Goal: Transaction & Acquisition: Purchase product/service

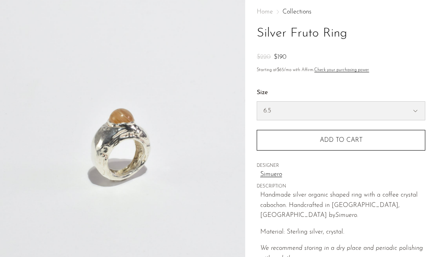
click at [366, 106] on select "5.5 6.5 7" at bounding box center [341, 111] width 168 height 18
select select "5.5"
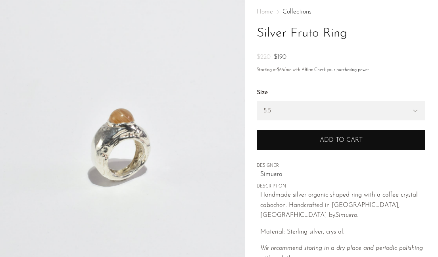
click at [361, 142] on span "Add to cart" at bounding box center [341, 140] width 43 height 6
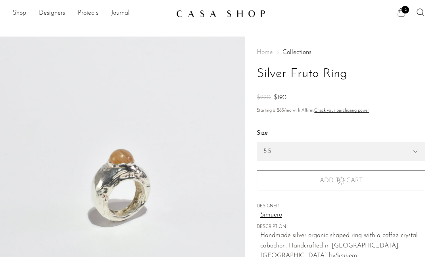
click at [405, 9] on span "2" at bounding box center [406, 10] width 8 height 8
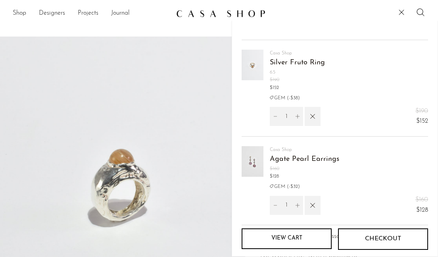
scroll to position [77, 0]
click at [293, 160] on link "Agate Pearl Earrings" at bounding box center [304, 158] width 69 height 7
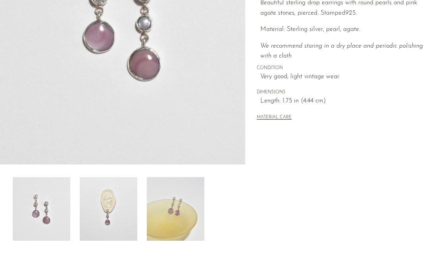
scroll to position [251, 0]
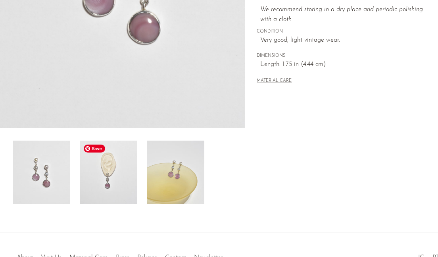
click at [114, 172] on img at bounding box center [109, 173] width 58 height 64
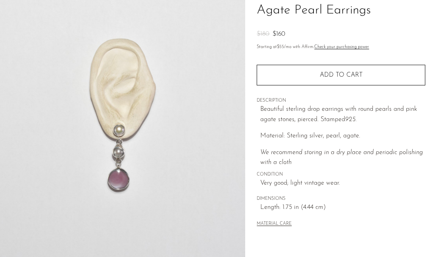
scroll to position [226, 0]
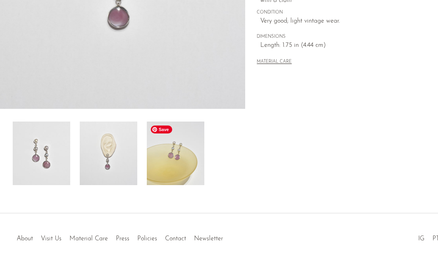
click at [185, 156] on img at bounding box center [176, 153] width 58 height 64
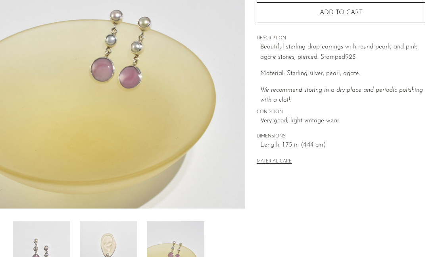
scroll to position [238, 0]
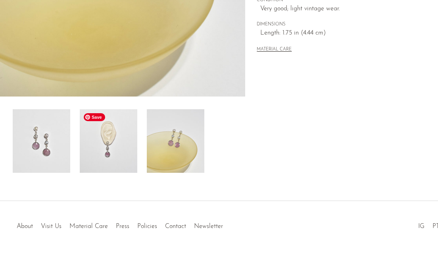
click at [117, 154] on img at bounding box center [109, 141] width 58 height 64
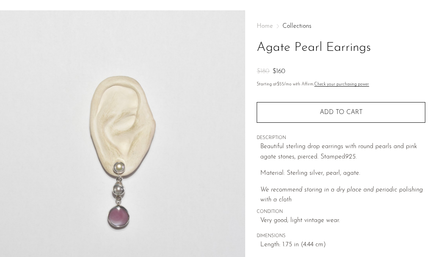
scroll to position [0, 0]
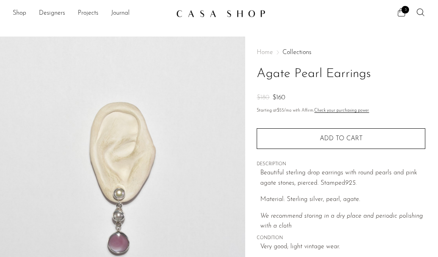
click at [399, 11] on icon at bounding box center [402, 13] width 10 height 10
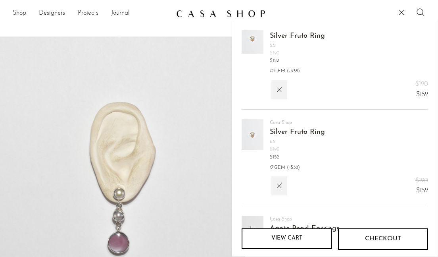
scroll to position [56, 0]
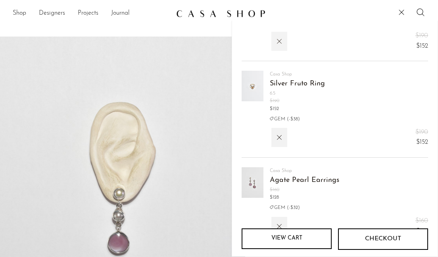
click at [280, 38] on icon "button" at bounding box center [279, 41] width 9 height 9
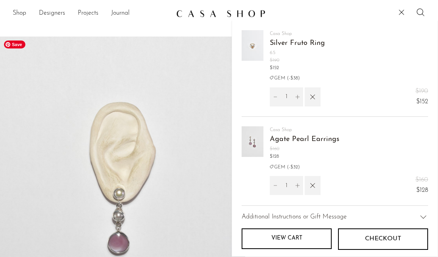
click at [130, 179] on img at bounding box center [122, 186] width 245 height 298
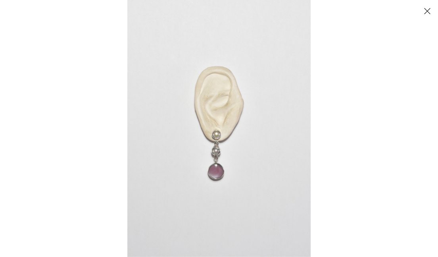
click at [219, 161] on img at bounding box center [218, 128] width 183 height 257
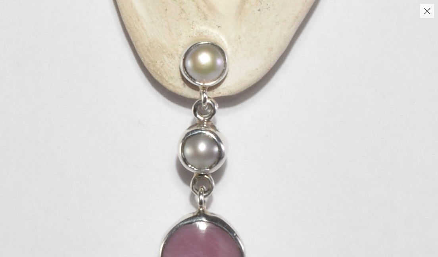
click at [245, 145] on img at bounding box center [218, 31] width 969 height 1357
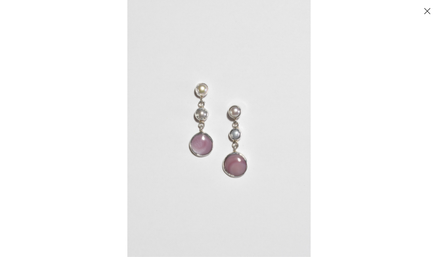
click at [424, 11] on button "Close" at bounding box center [427, 11] width 14 height 14
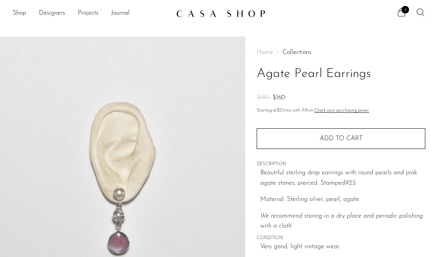
click at [399, 10] on icon at bounding box center [402, 13] width 10 height 10
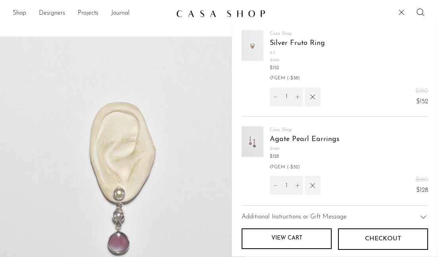
click at [314, 184] on icon "button" at bounding box center [312, 185] width 9 height 9
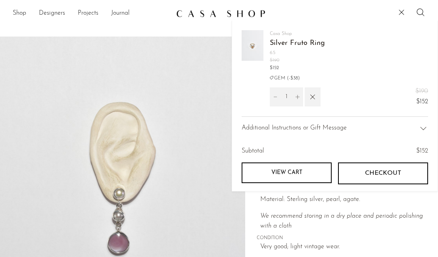
click at [294, 175] on link "View cart" at bounding box center [287, 172] width 90 height 21
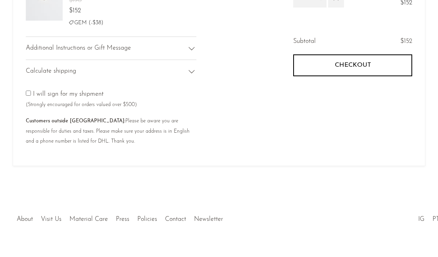
scroll to position [106, 0]
click at [308, 63] on button "Checkout" at bounding box center [352, 64] width 119 height 21
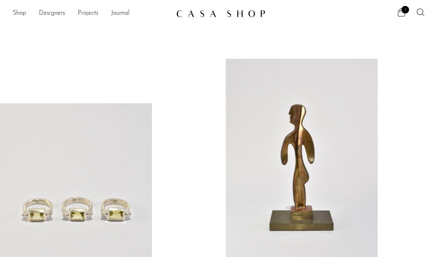
click at [402, 12] on icon at bounding box center [402, 13] width 10 height 10
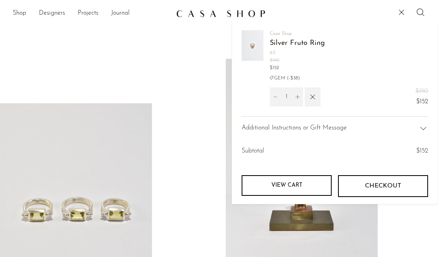
click at [307, 42] on link "Silver Fruto Ring" at bounding box center [297, 43] width 55 height 7
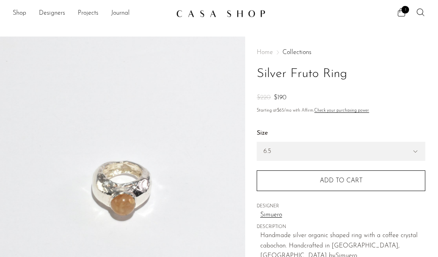
scroll to position [78, 0]
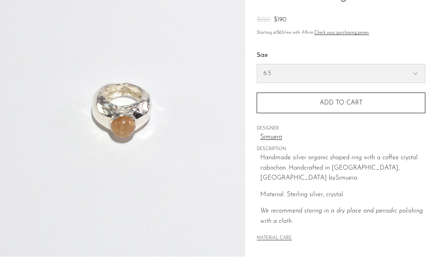
click at [293, 67] on select "5.5 6.5 7" at bounding box center [341, 73] width 168 height 18
select select "5.5"
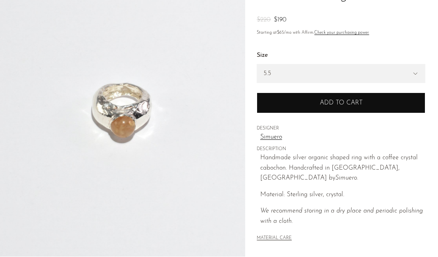
click at [303, 100] on button "Add to cart" at bounding box center [341, 103] width 169 height 21
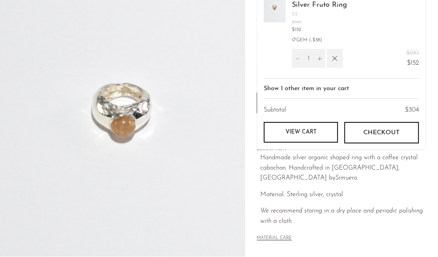
click at [319, 190] on p "Material: Sterling silver, crystal." at bounding box center [342, 195] width 165 height 10
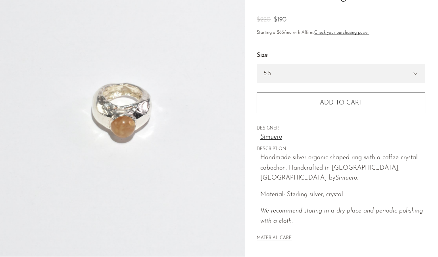
scroll to position [239, 0]
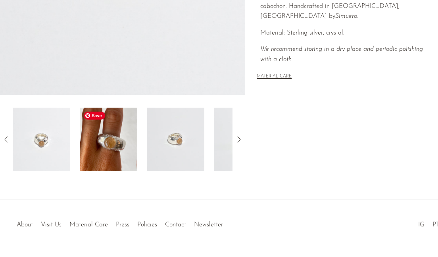
click at [105, 140] on img at bounding box center [109, 140] width 58 height 64
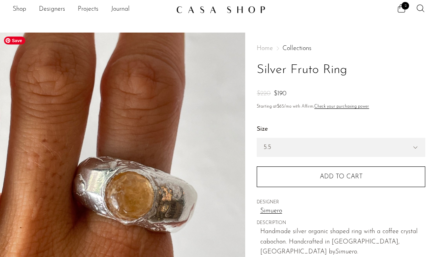
scroll to position [0, 0]
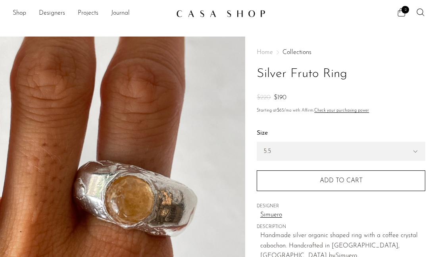
click at [400, 9] on icon at bounding box center [402, 12] width 8 height 8
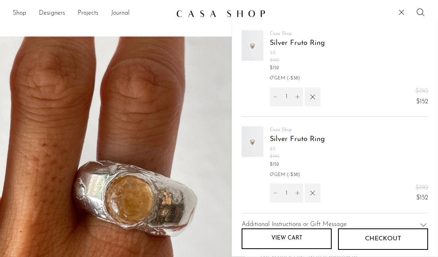
click at [311, 195] on icon "button" at bounding box center [312, 193] width 9 height 9
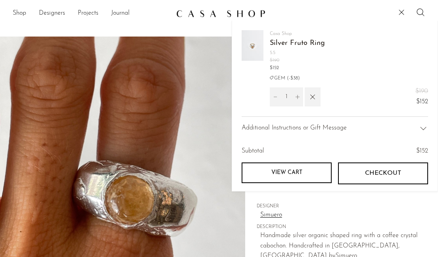
click at [370, 179] on button "Checkout" at bounding box center [383, 172] width 90 height 21
